Goal: Information Seeking & Learning: Find specific fact

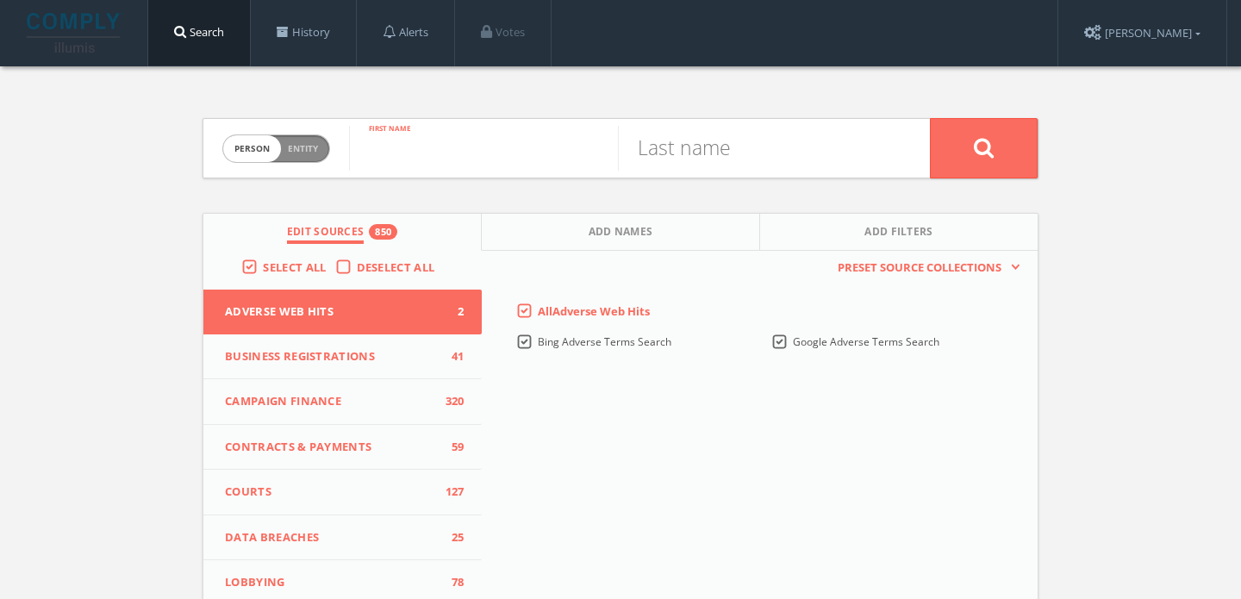
click at [381, 155] on input "text" at bounding box center [483, 148] width 269 height 45
paste input "[PERSON_NAME]"
click at [447, 160] on input "[PERSON_NAME]" at bounding box center [483, 148] width 269 height 45
type input "JP"
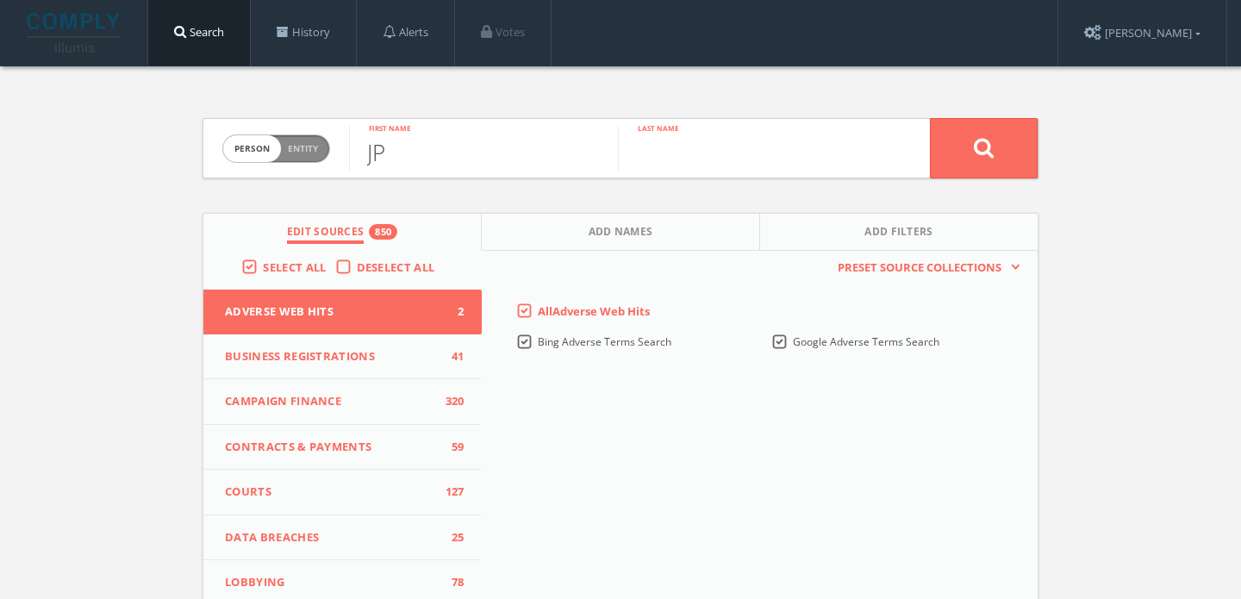
click at [711, 143] on input "text" at bounding box center [752, 148] width 269 height 45
paste input "Halebeed"
type input "Halebeed"
click at [930, 118] on button at bounding box center [984, 148] width 108 height 60
